Goal: Find specific page/section: Find specific page/section

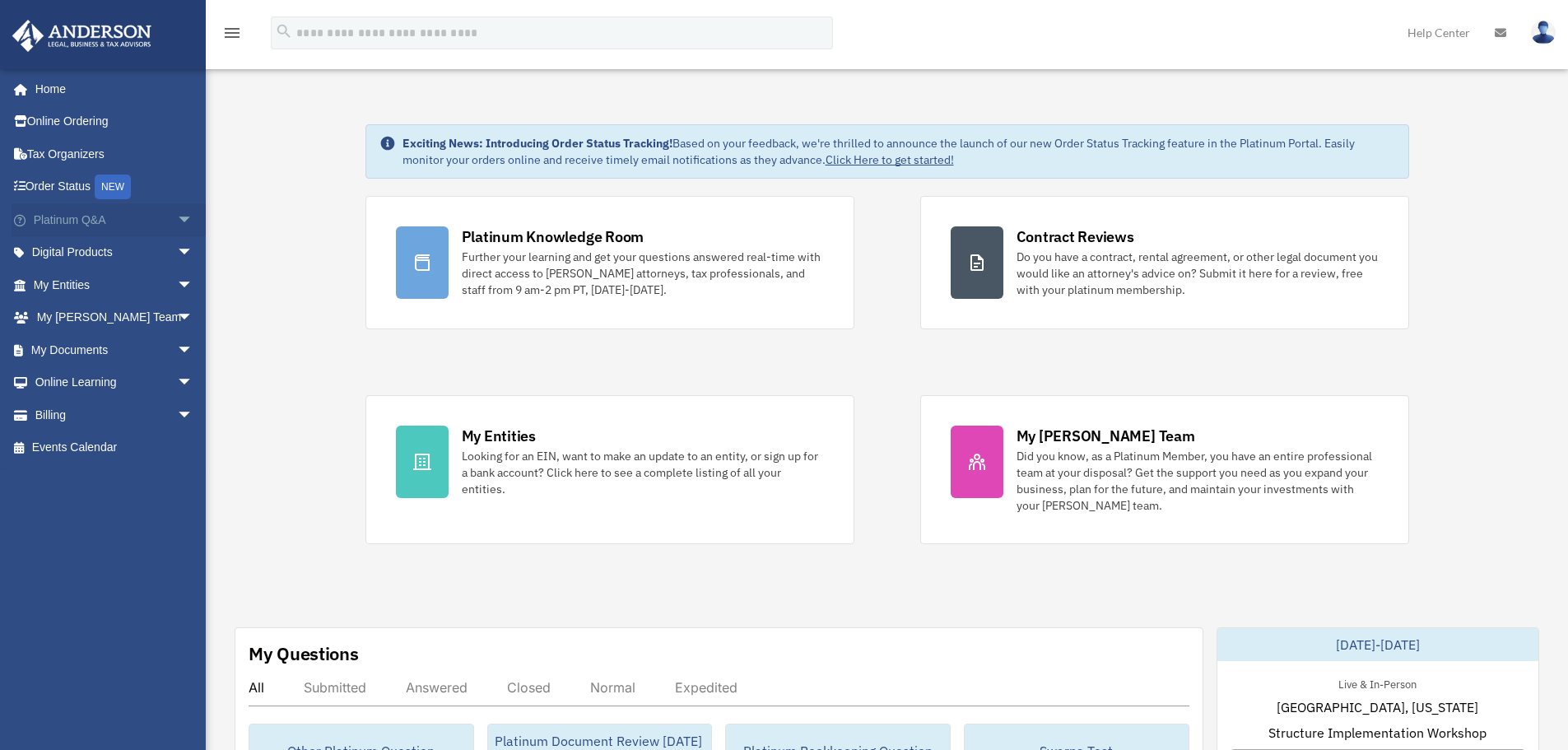
click at [63, 216] on link "Platinum Q&A arrow_drop_down" at bounding box center [115, 219] width 207 height 33
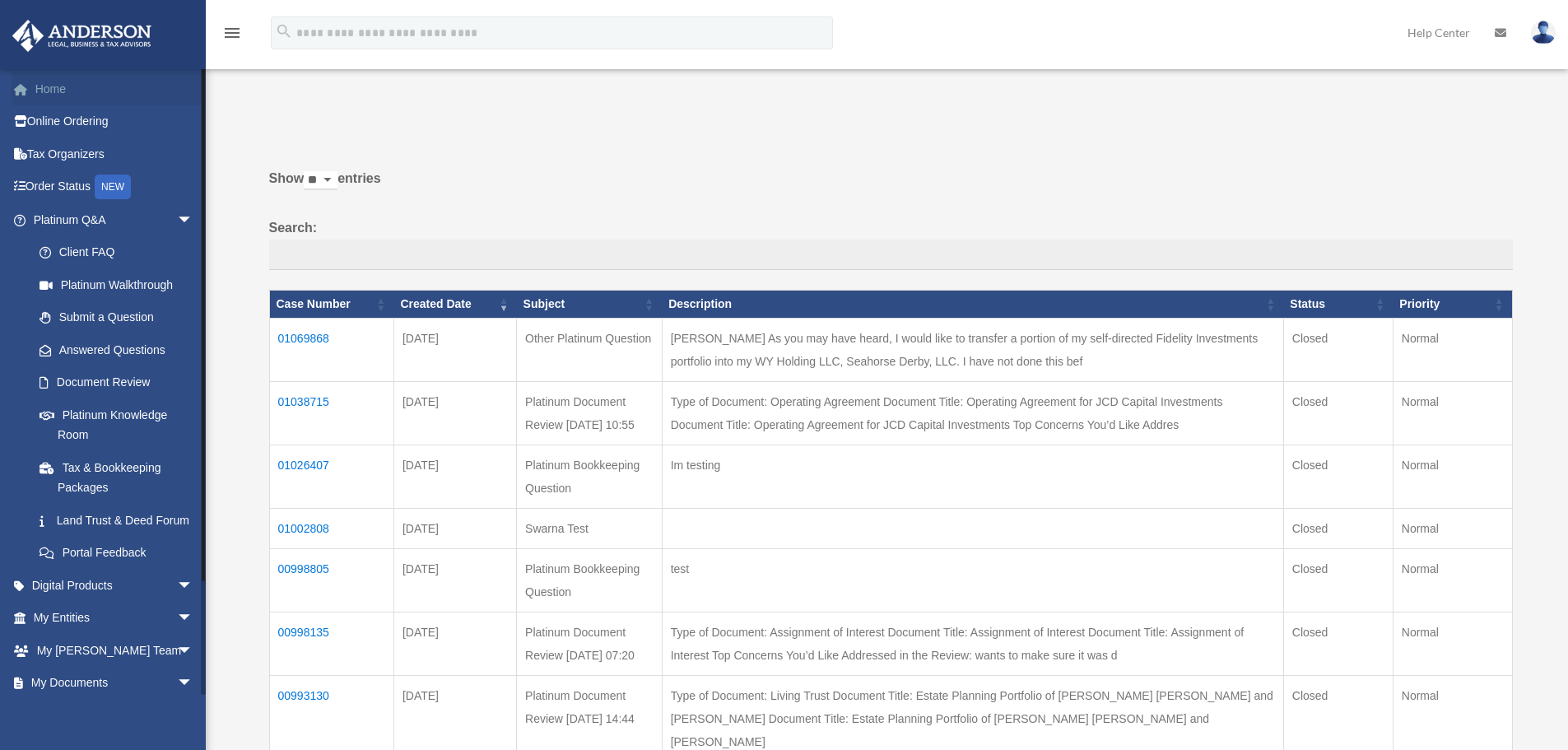
click at [54, 93] on link "Home" at bounding box center [115, 88] width 207 height 33
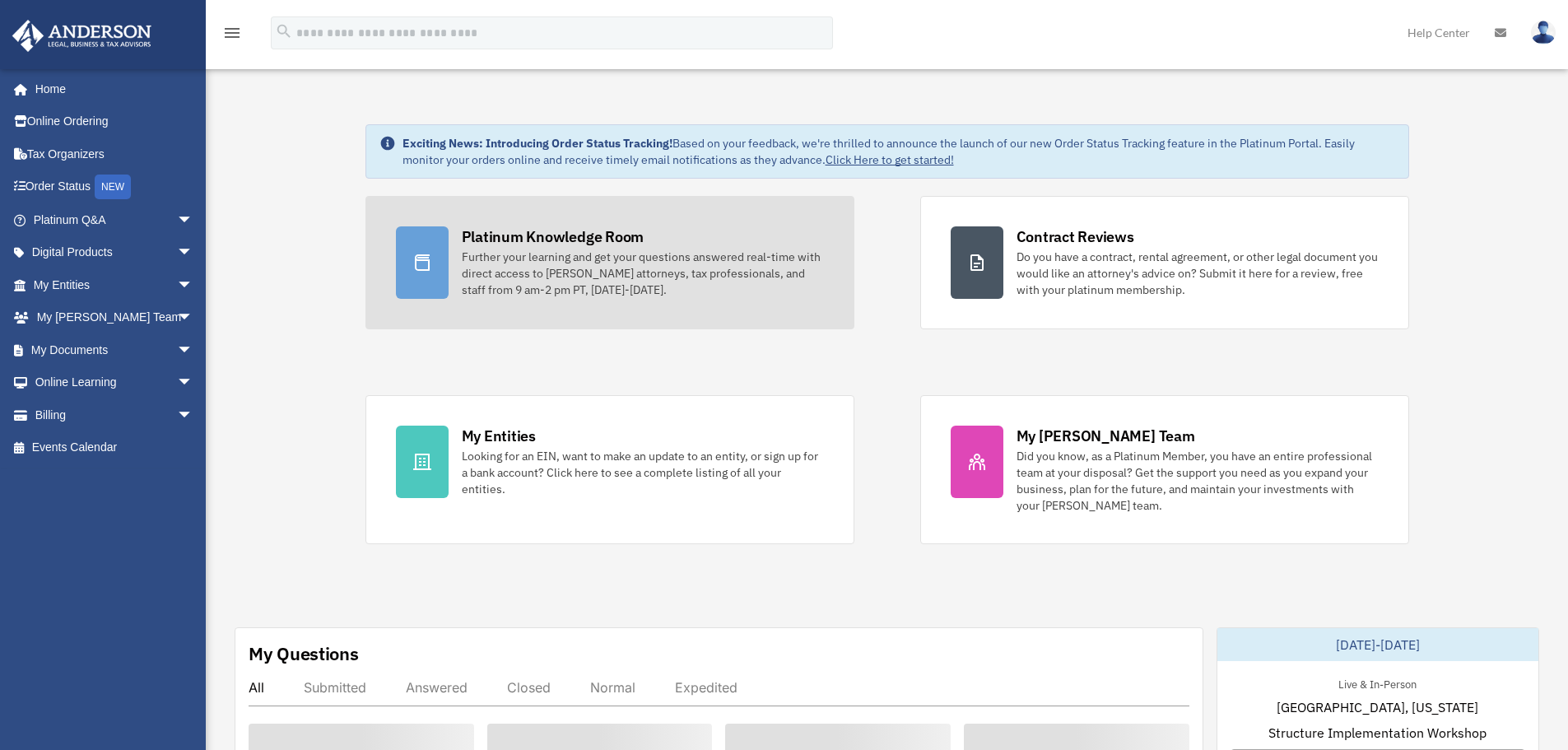
click at [565, 234] on div "Platinum Knowledge Room" at bounding box center [553, 237] width 183 height 21
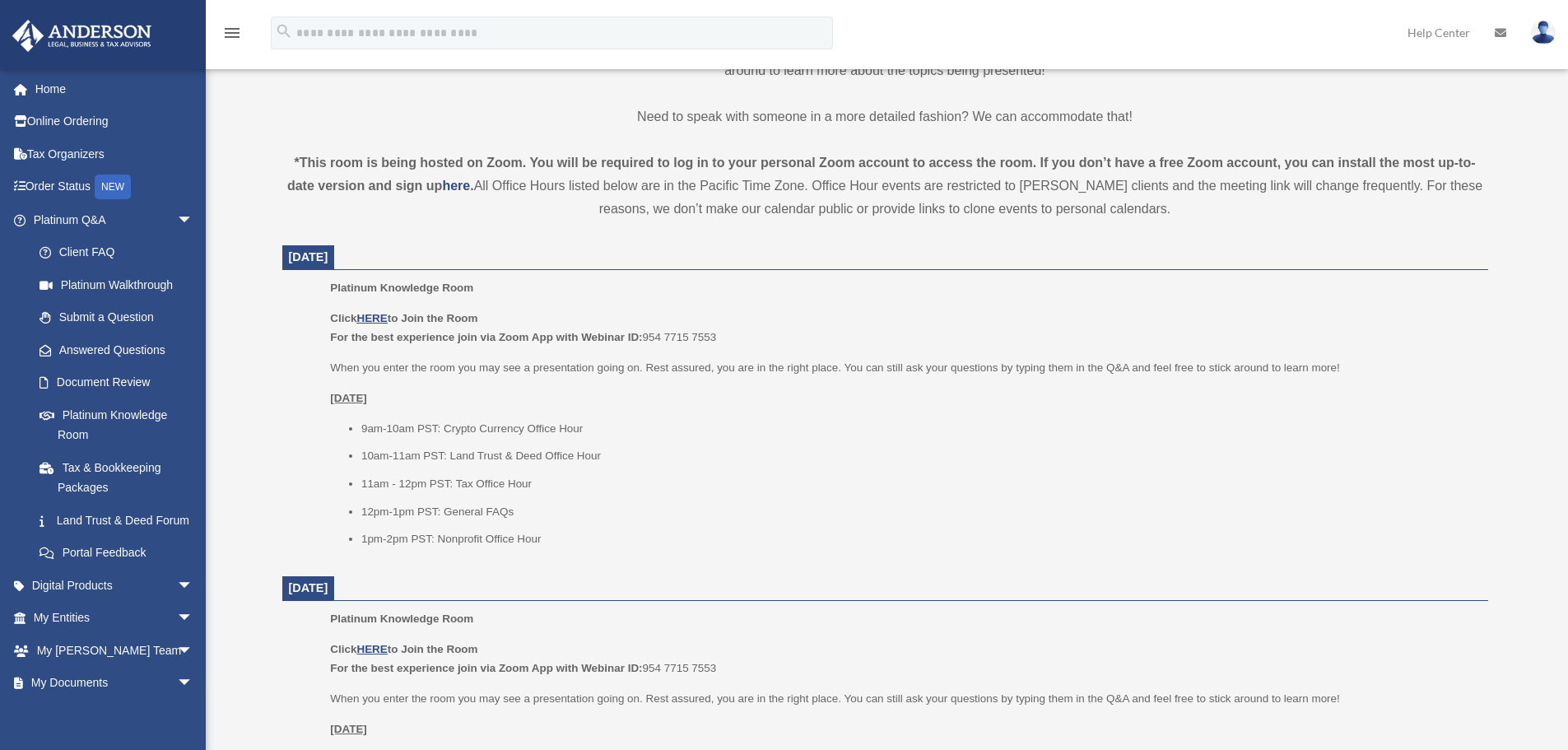
scroll to position [494, 0]
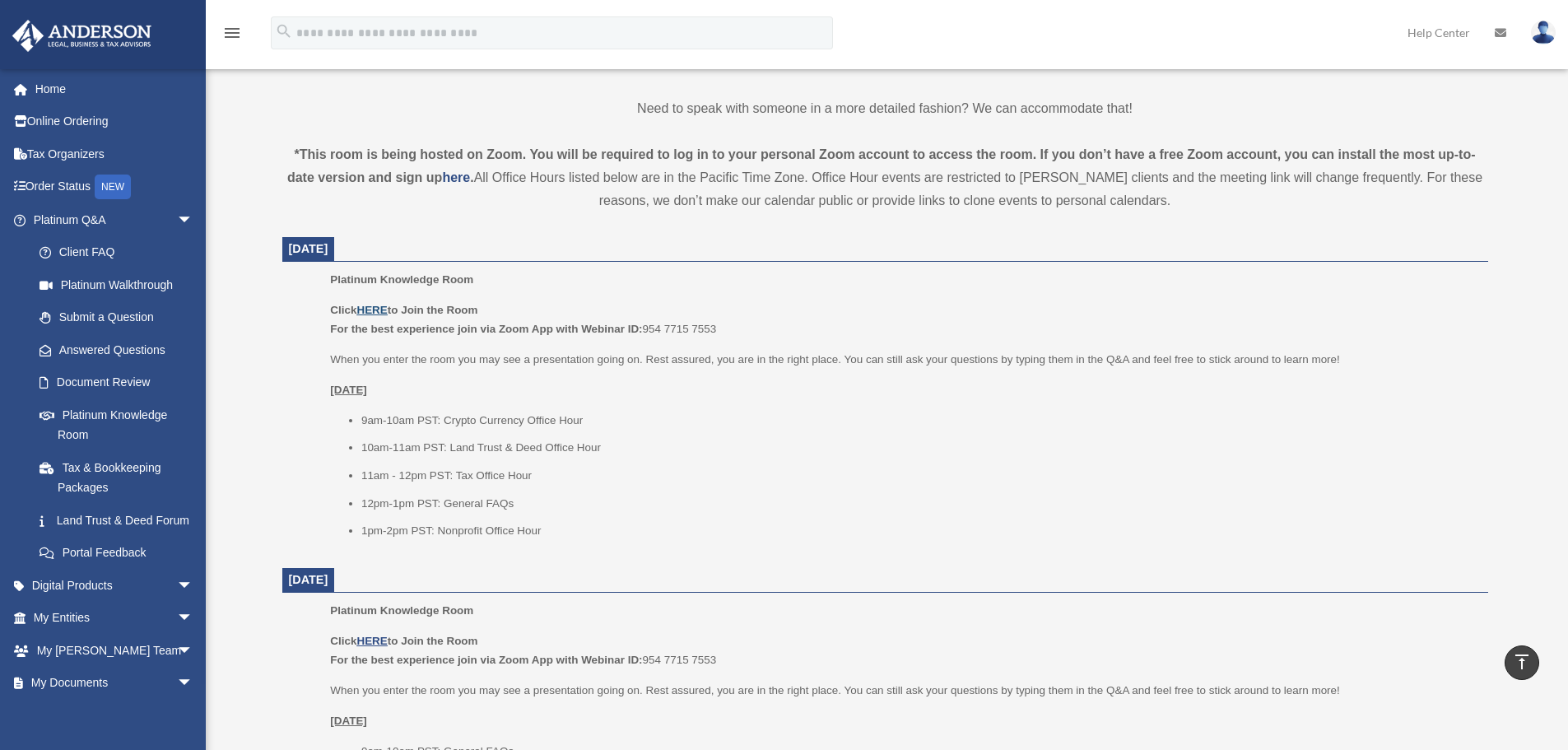
click at [367, 313] on u "HERE" at bounding box center [372, 310] width 30 height 12
